Goal: Book appointment/travel/reservation

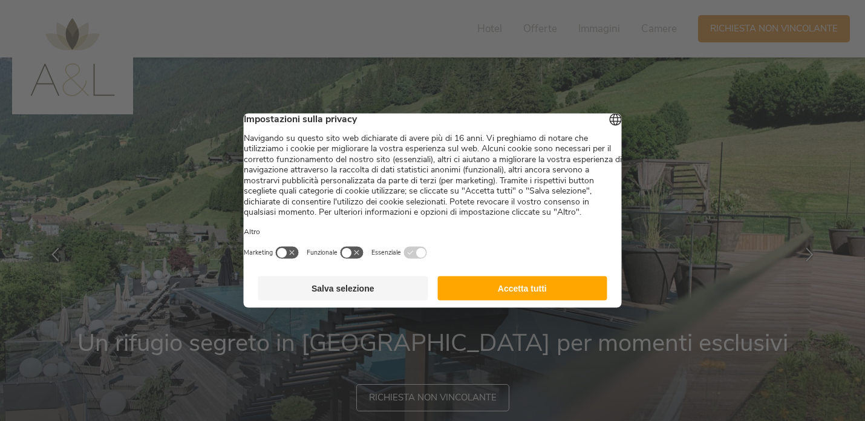
click at [329, 301] on button "Salva selezione" at bounding box center [343, 289] width 170 height 24
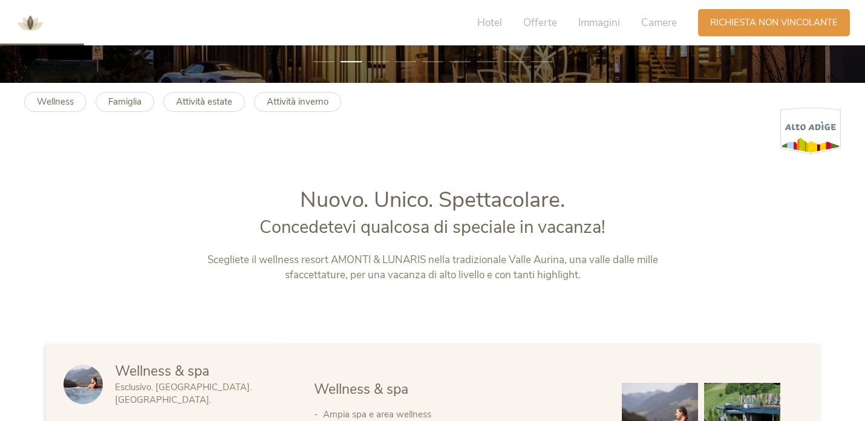
scroll to position [370, 0]
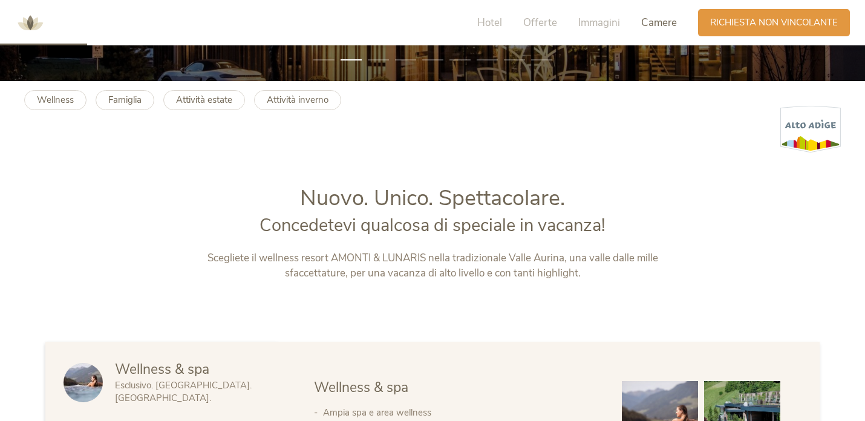
click at [661, 18] on span "Camere" at bounding box center [659, 23] width 36 height 14
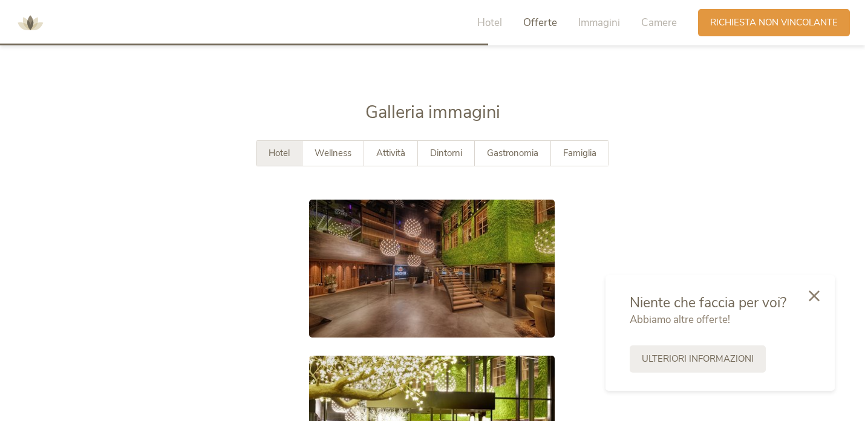
scroll to position [2073, 0]
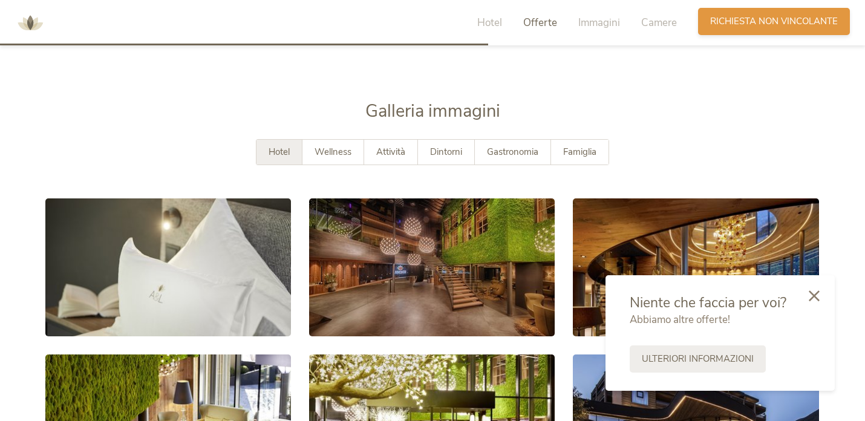
click at [773, 24] on span "Richiesta non vincolante" at bounding box center [774, 21] width 128 height 13
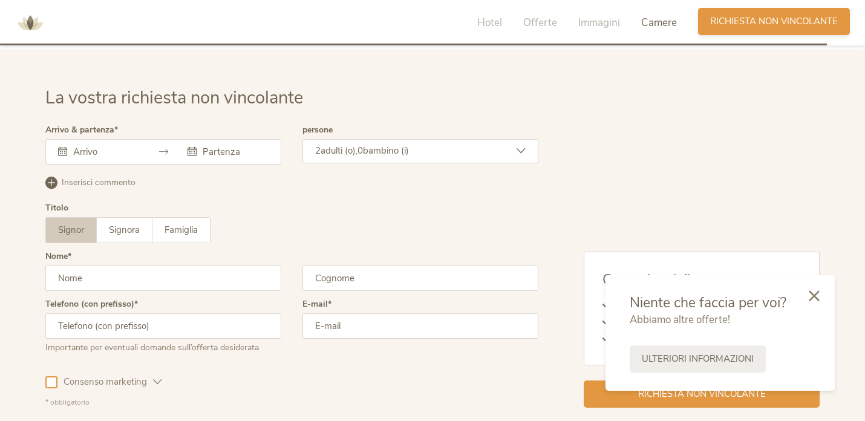
scroll to position [3593, 0]
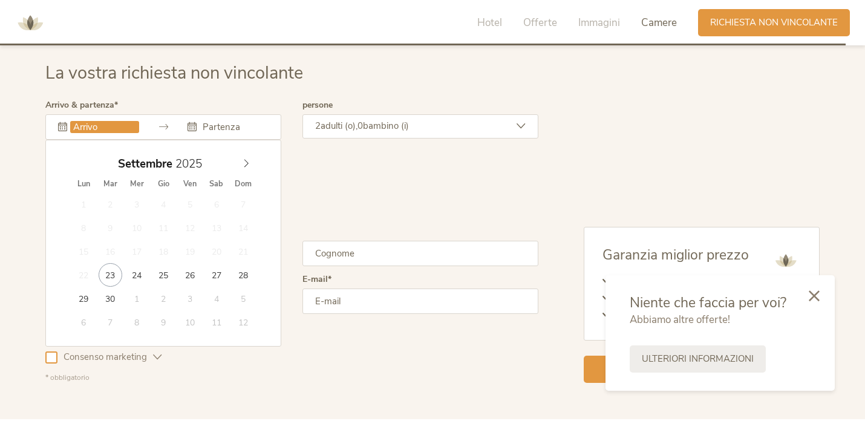
click at [108, 126] on input "text" at bounding box center [104, 127] width 69 height 12
click at [241, 163] on span at bounding box center [246, 160] width 21 height 17
type input "[DATE]"
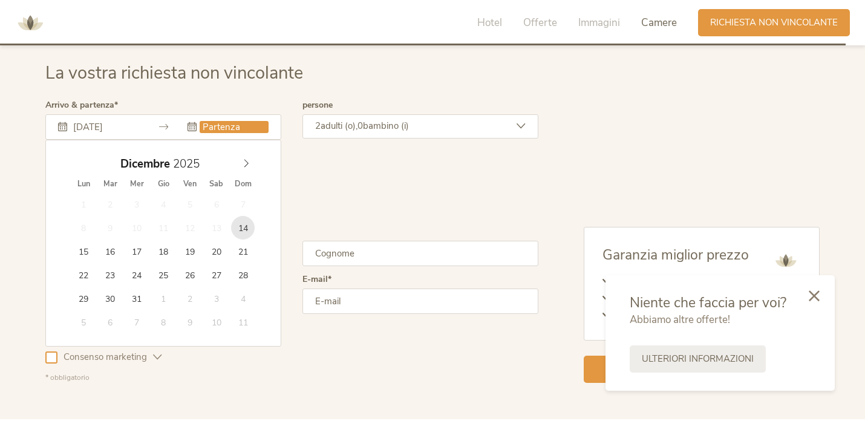
type input "[DATE]"
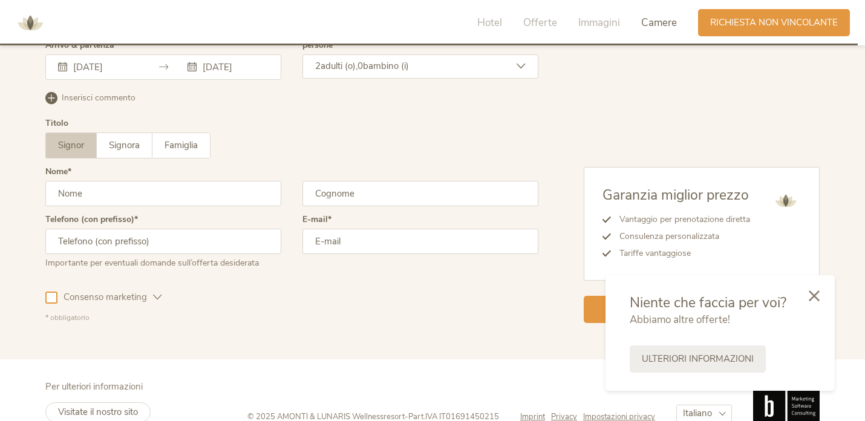
scroll to position [3657, 0]
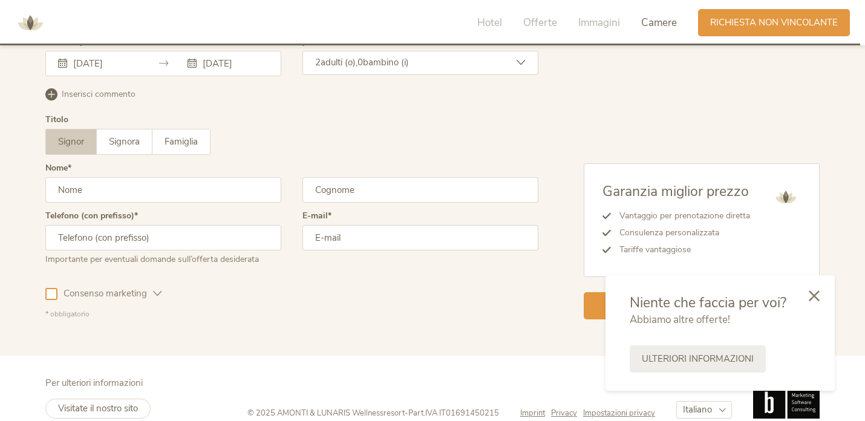
click at [142, 184] on input "text" at bounding box center [163, 189] width 236 height 25
type input "[PERSON_NAME]"
type input "Vanzini"
type input "3407496182"
type input "[EMAIL_ADDRESS][DOMAIN_NAME]"
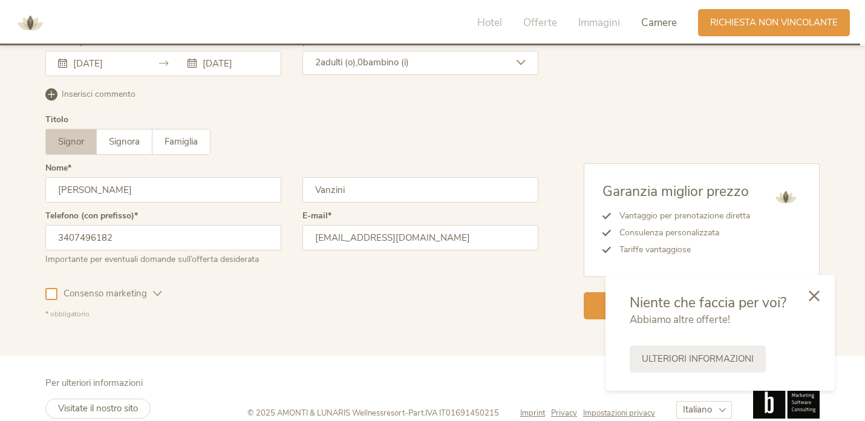
click at [306, 292] on div "Consenso marketing Consenso profilazione" at bounding box center [291, 291] width 493 height 35
click at [821, 298] on div at bounding box center [814, 295] width 41 height 43
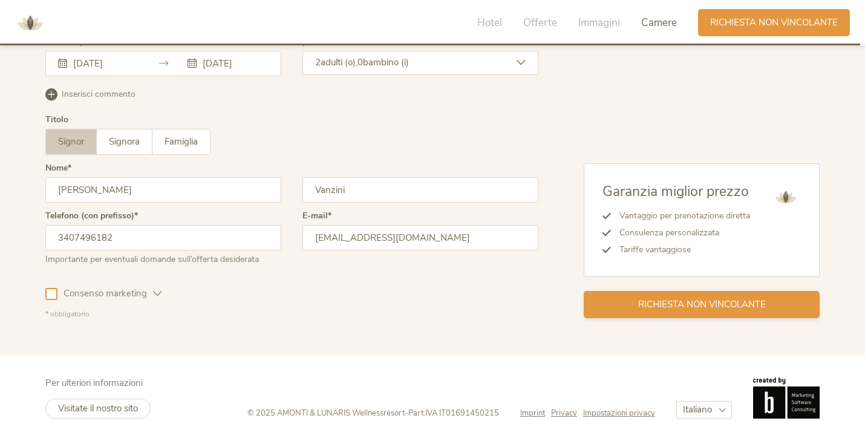
click at [701, 306] on span "Richiesta non vincolante" at bounding box center [702, 304] width 128 height 13
